Goal: Browse casually

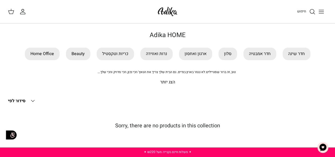
drag, startPoint x: 181, startPoint y: 8, endPoint x: 176, endPoint y: 9, distance: 4.9
click at [176, 9] on div "חיפוש החשבון שלי חיפוש" at bounding box center [167, 11] width 335 height 23
click at [175, 9] on img at bounding box center [167, 11] width 23 height 12
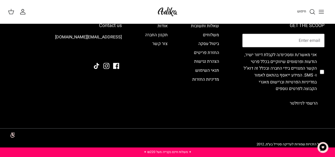
scroll to position [479, 0]
